Goal: Communication & Community: Answer question/provide support

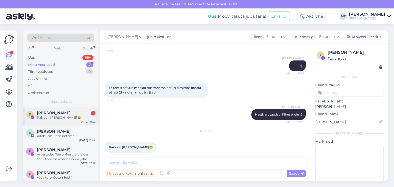
click at [51, 116] on div "Pakk on [PERSON_NAME]😃" at bounding box center [66, 118] width 59 height 5
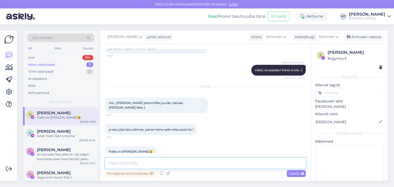
click at [141, 164] on textarea at bounding box center [205, 163] width 201 height 11
type textarea "V"
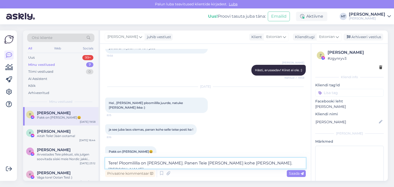
type textarea "Tere! Ploomililla on [PERSON_NAME]. Panen Teie [PERSON_NAME] kohe [PERSON_NAME]…"
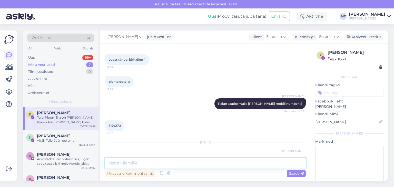
scroll to position [1093, 0]
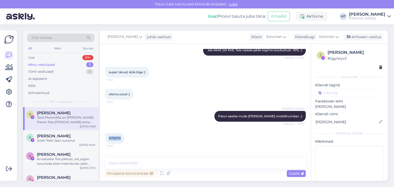
drag, startPoint x: 121, startPoint y: 120, endPoint x: 108, endPoint y: 123, distance: 13.8
click at [108, 133] on div "5179270 14:20" at bounding box center [114, 138] width 19 height 11
copy span "5179270"
drag, startPoint x: 352, startPoint y: 53, endPoint x: 328, endPoint y: 53, distance: 24.1
click at [328, 53] on div "[PERSON_NAME]" at bounding box center [355, 53] width 55 height 6
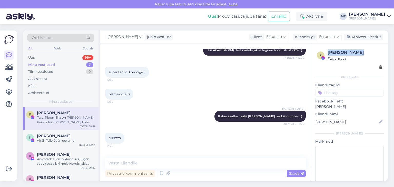
copy div "[PERSON_NAME]"
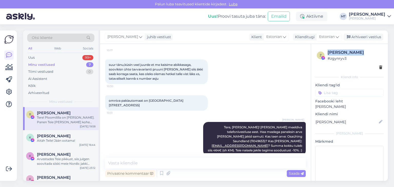
scroll to position [990, 0]
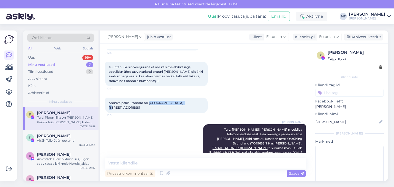
drag, startPoint x: 150, startPoint y: 93, endPoint x: 179, endPoint y: 94, distance: 29.5
click at [179, 101] on span "omniva pakiautomaat on [GEOGRAPHIC_DATA] [STREET_ADDRESS]" at bounding box center [146, 105] width 75 height 8
copy span "pärnu ülejõe selver"
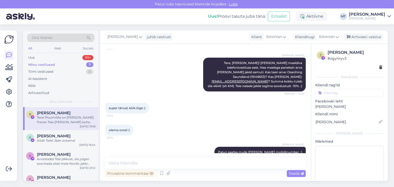
scroll to position [1016, 0]
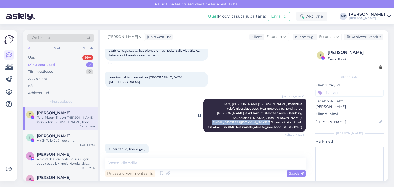
drag, startPoint x: 237, startPoint y: 104, endPoint x: 203, endPoint y: 104, distance: 33.4
click at [208, 104] on span "Tere, [PERSON_NAME]! [PERSON_NAME] meeldiva telefonivestluse eest. Hea meelega …" at bounding box center [255, 115] width 95 height 27
copy span "[EMAIL_ADDRESS][DOMAIN_NAME] ?"
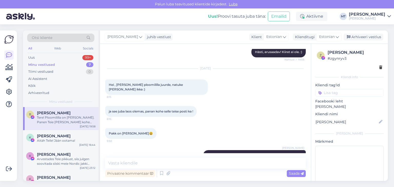
scroll to position [1632, 0]
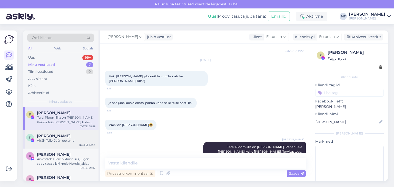
click at [56, 138] on div "Kadri Viirand Aitäh Teile! Jään ootama!" at bounding box center [66, 138] width 59 height 9
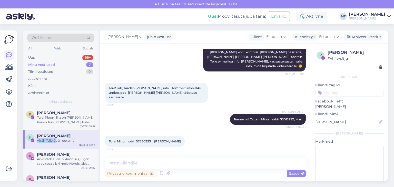
scroll to position [352, 0]
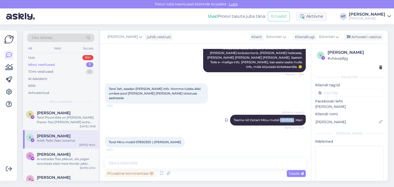
drag, startPoint x: 276, startPoint y: 107, endPoint x: 290, endPoint y: 105, distance: 13.5
click at [290, 118] on span "Teeme nii! Ootan! Minu mobiil 53013292, Mari" at bounding box center [268, 120] width 69 height 4
copy span "53013292"
